Goal: Transaction & Acquisition: Purchase product/service

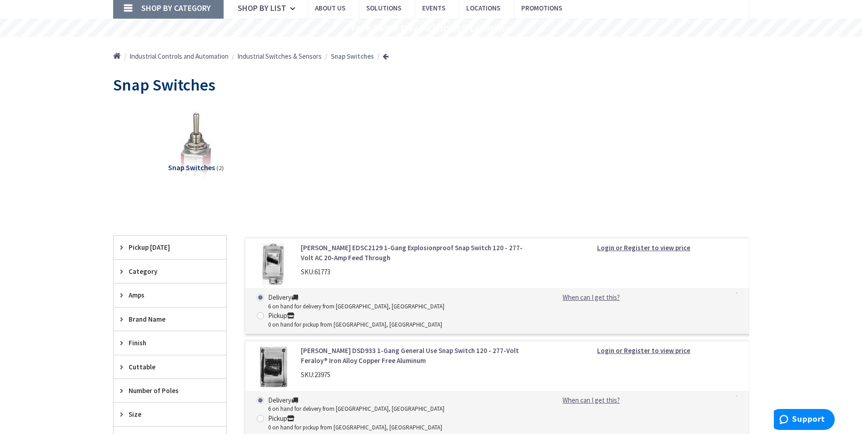
scroll to position [182, 0]
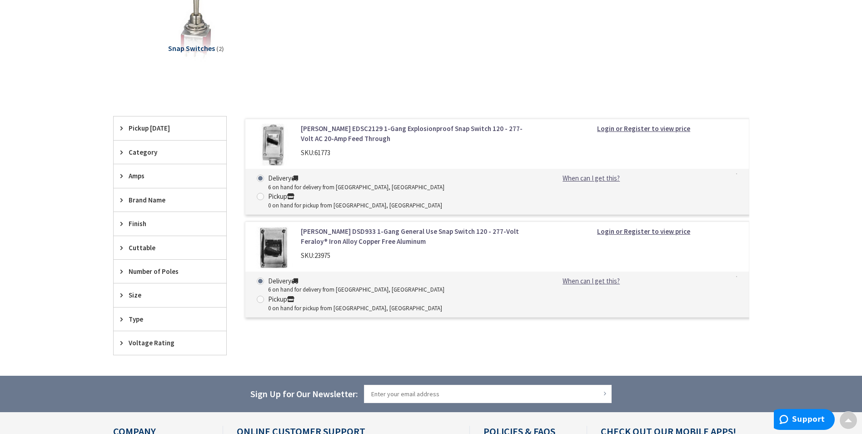
click at [278, 144] on img at bounding box center [273, 145] width 42 height 42
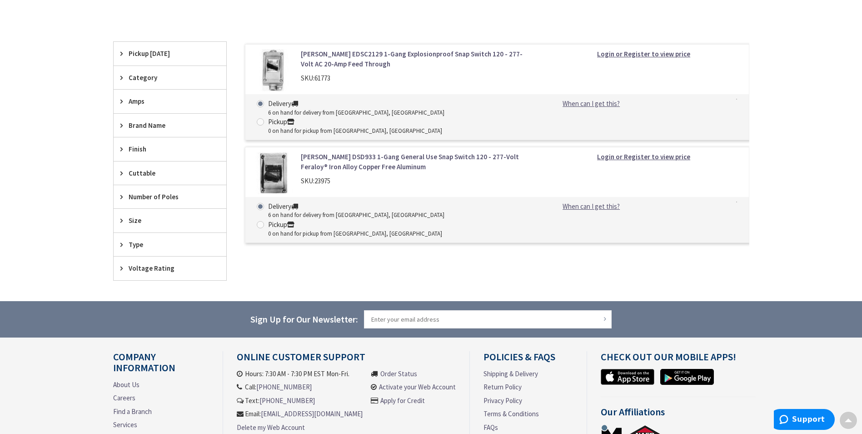
click at [351, 152] on link "[PERSON_NAME] DSD933 1-Gang General Use Snap Switch 120 - 277-Volt Feraloy® Iro…" at bounding box center [416, 162] width 231 height 20
